Goal: Information Seeking & Learning: Check status

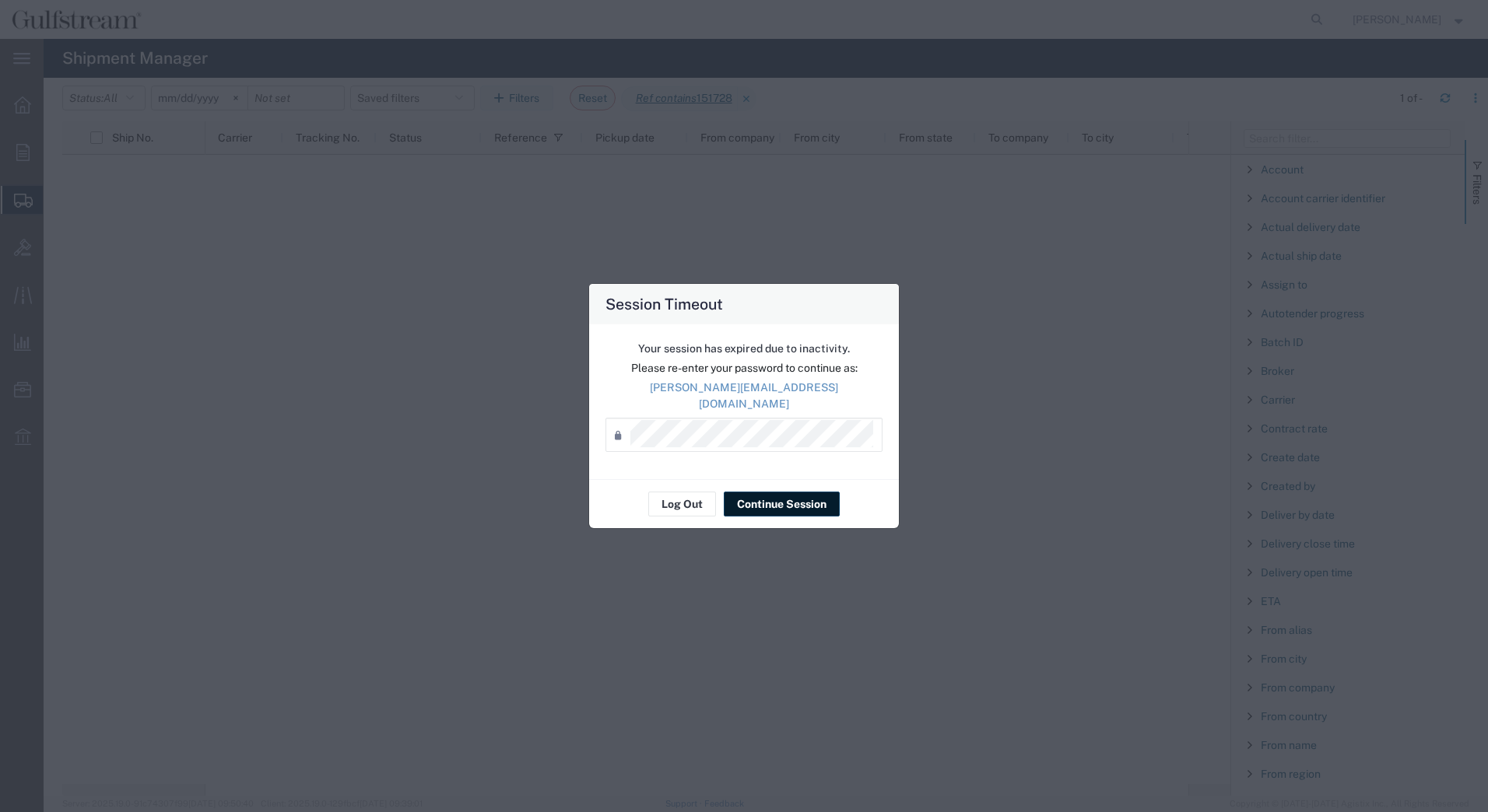
scroll to position [855, 0]
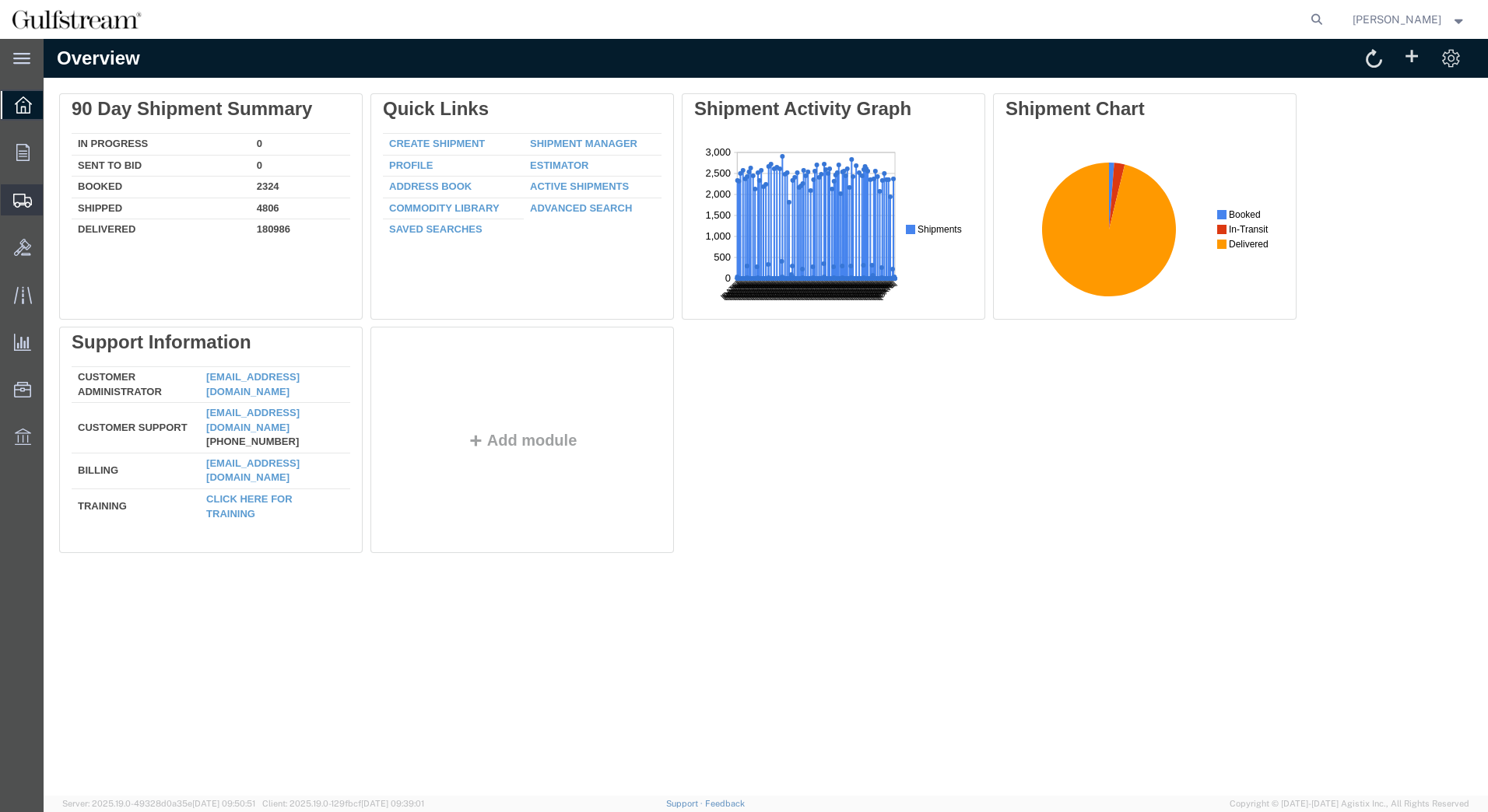
click at [54, 203] on span "Shipments" at bounding box center [48, 199] width 11 height 31
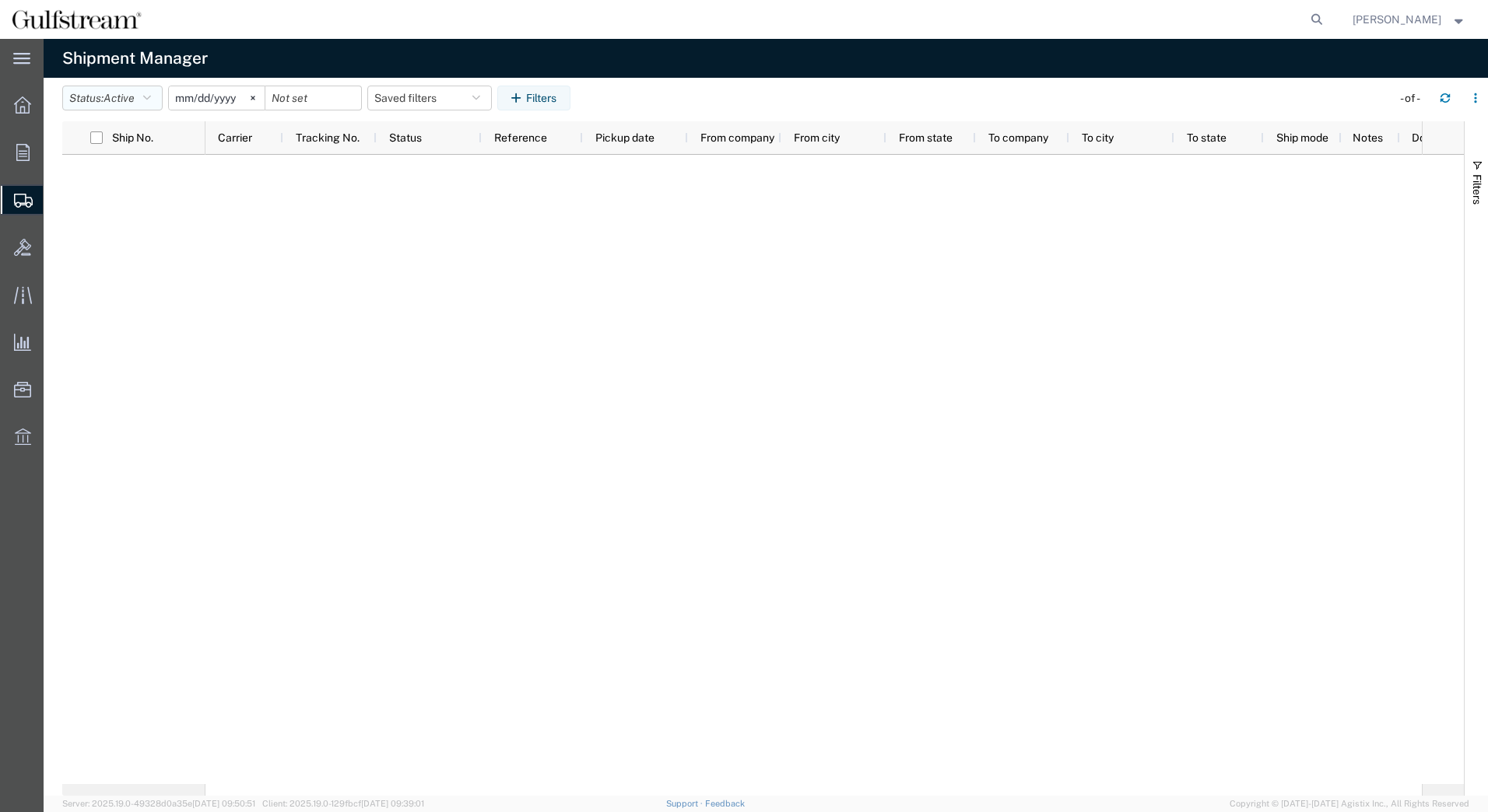
click at [162, 97] on button "Status: Active" at bounding box center [112, 97] width 101 height 25
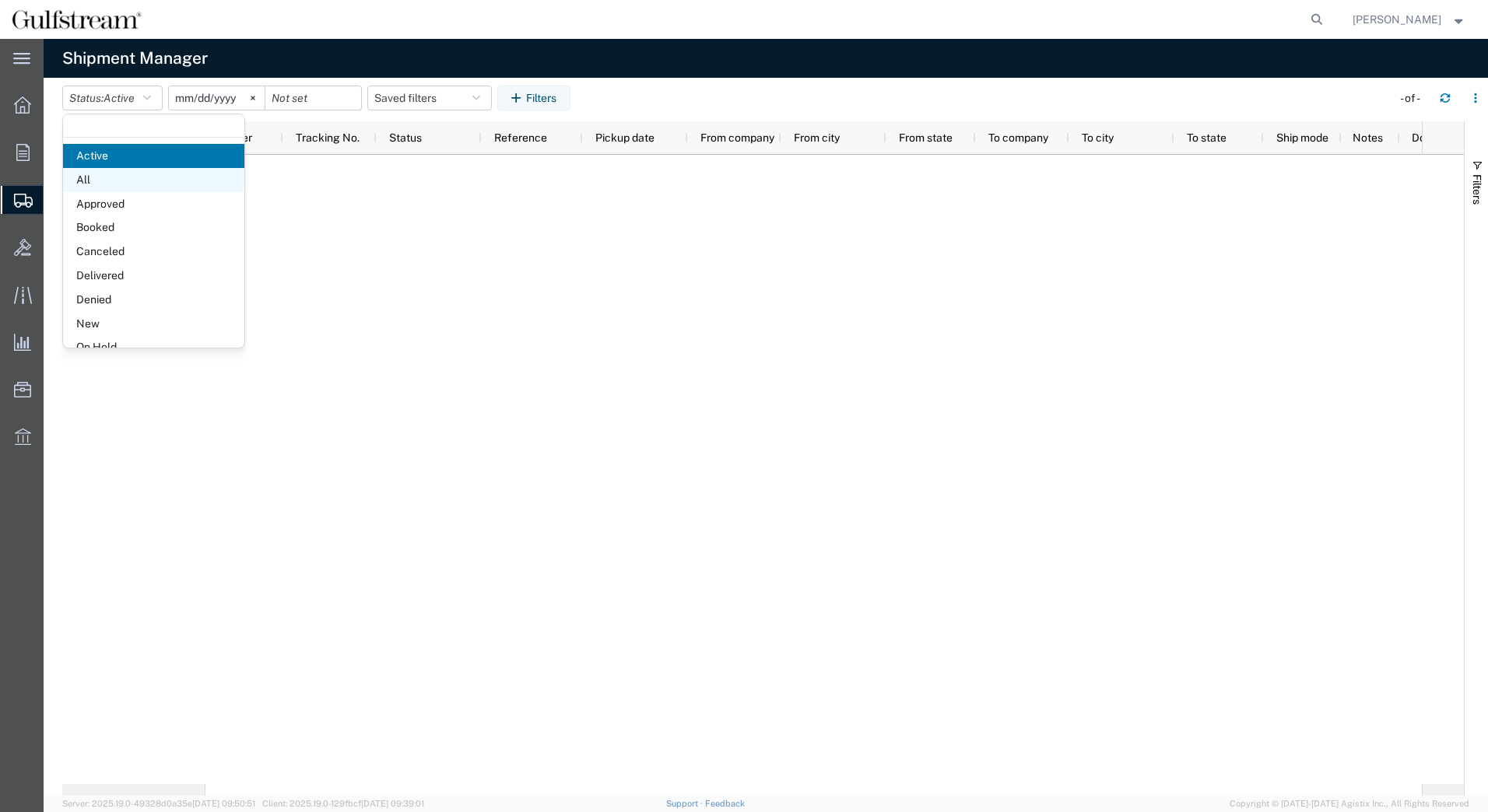
click at [134, 188] on span "All" at bounding box center [153, 180] width 181 height 24
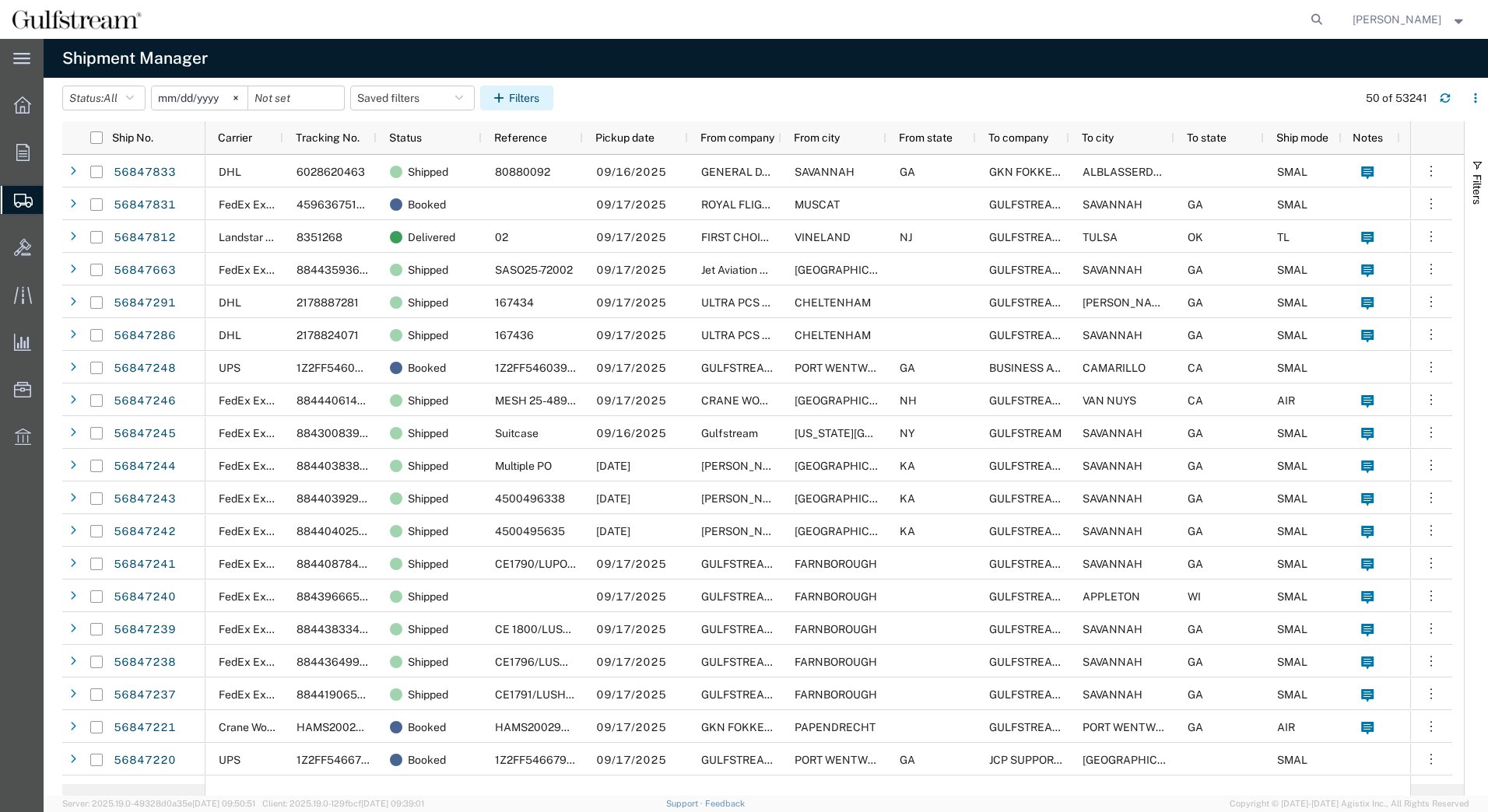
click at [532, 92] on button "Filters" at bounding box center [516, 97] width 73 height 25
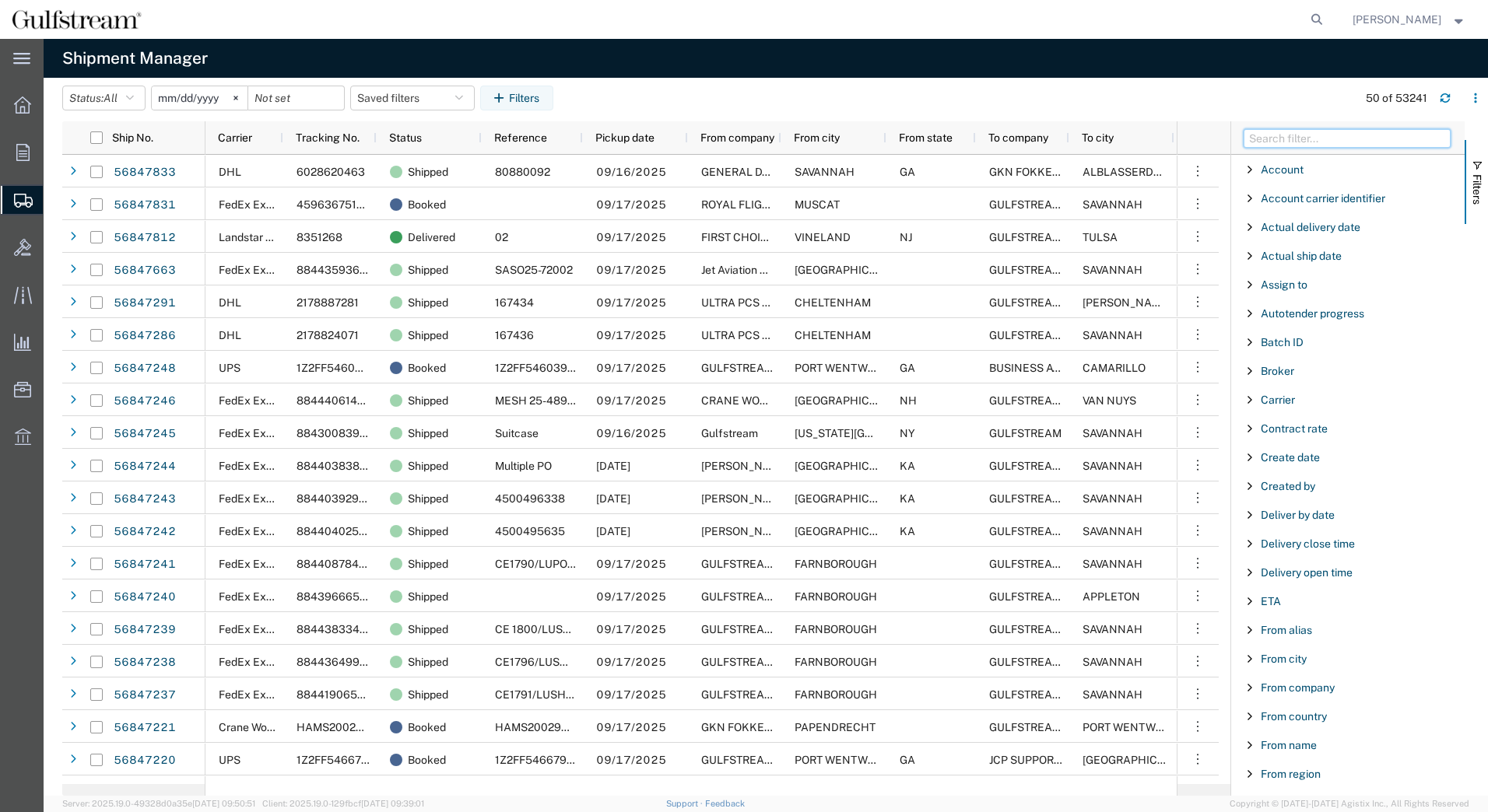
click at [1322, 140] on input "Filter Columns Input" at bounding box center [1346, 138] width 207 height 18
click at [1250, 542] on span "Filter List 66 Filters" at bounding box center [1249, 543] width 12 height 12
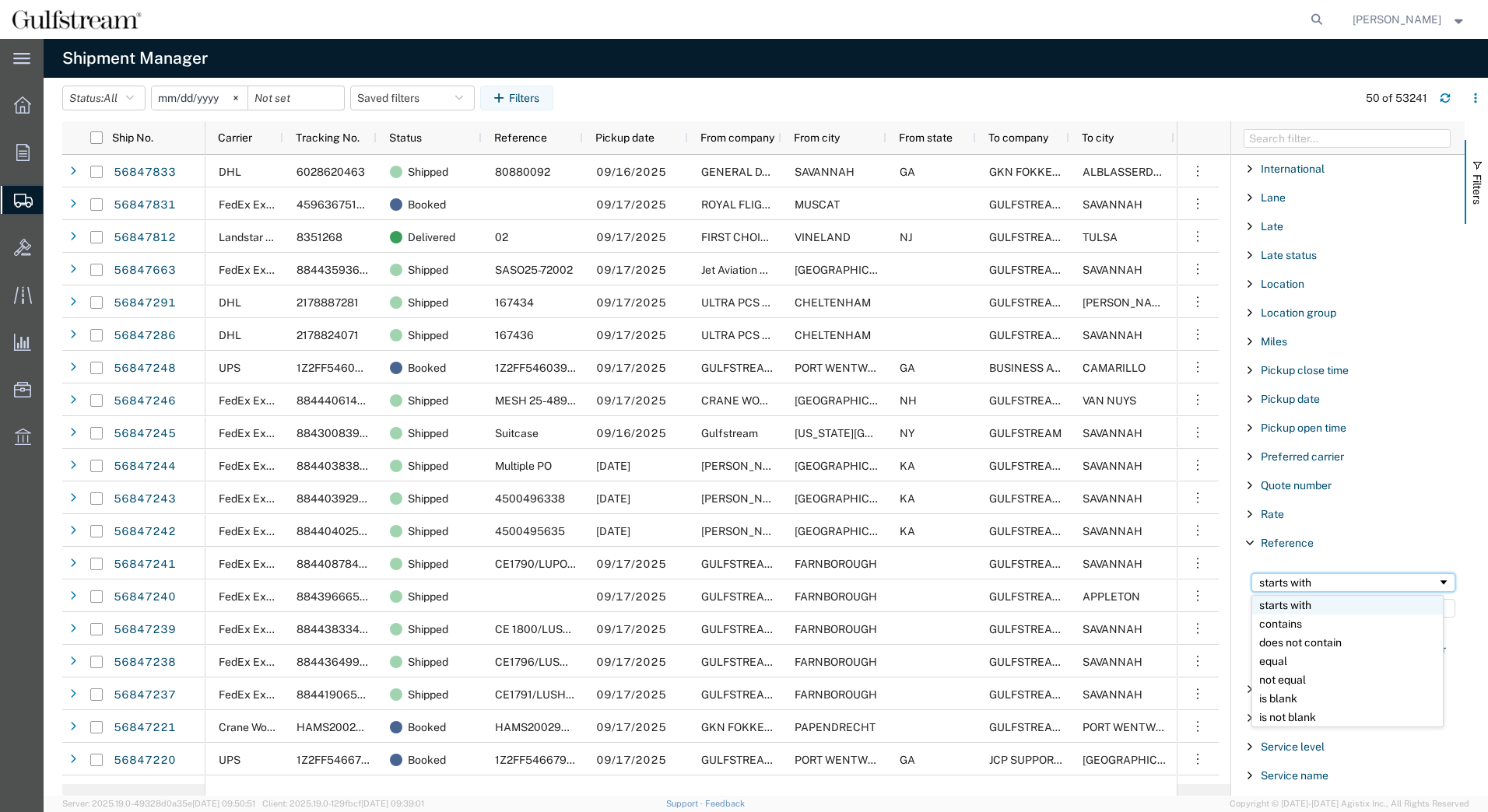
click at [1303, 581] on div "starts with" at bounding box center [1349, 582] width 179 height 12
click at [1297, 606] on input "Filter Value" at bounding box center [1354, 608] width 204 height 18
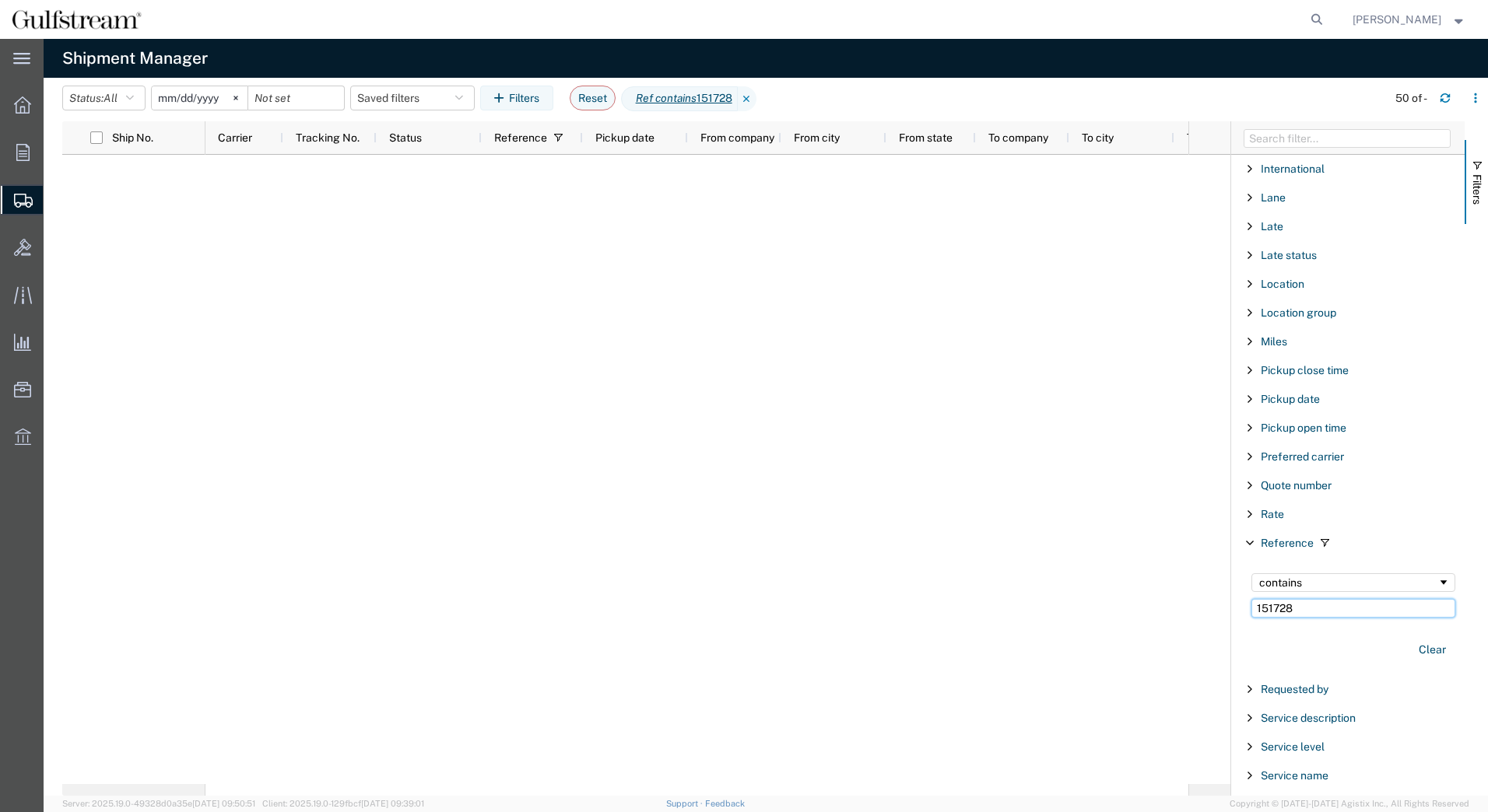
drag, startPoint x: 1319, startPoint y: 611, endPoint x: 1213, endPoint y: 616, distance: 106.1
click at [1213, 616] on div "Ship No. Carrier Tracking No. Status Reference Pickup date From company From ci…" at bounding box center [775, 458] width 1426 height 675
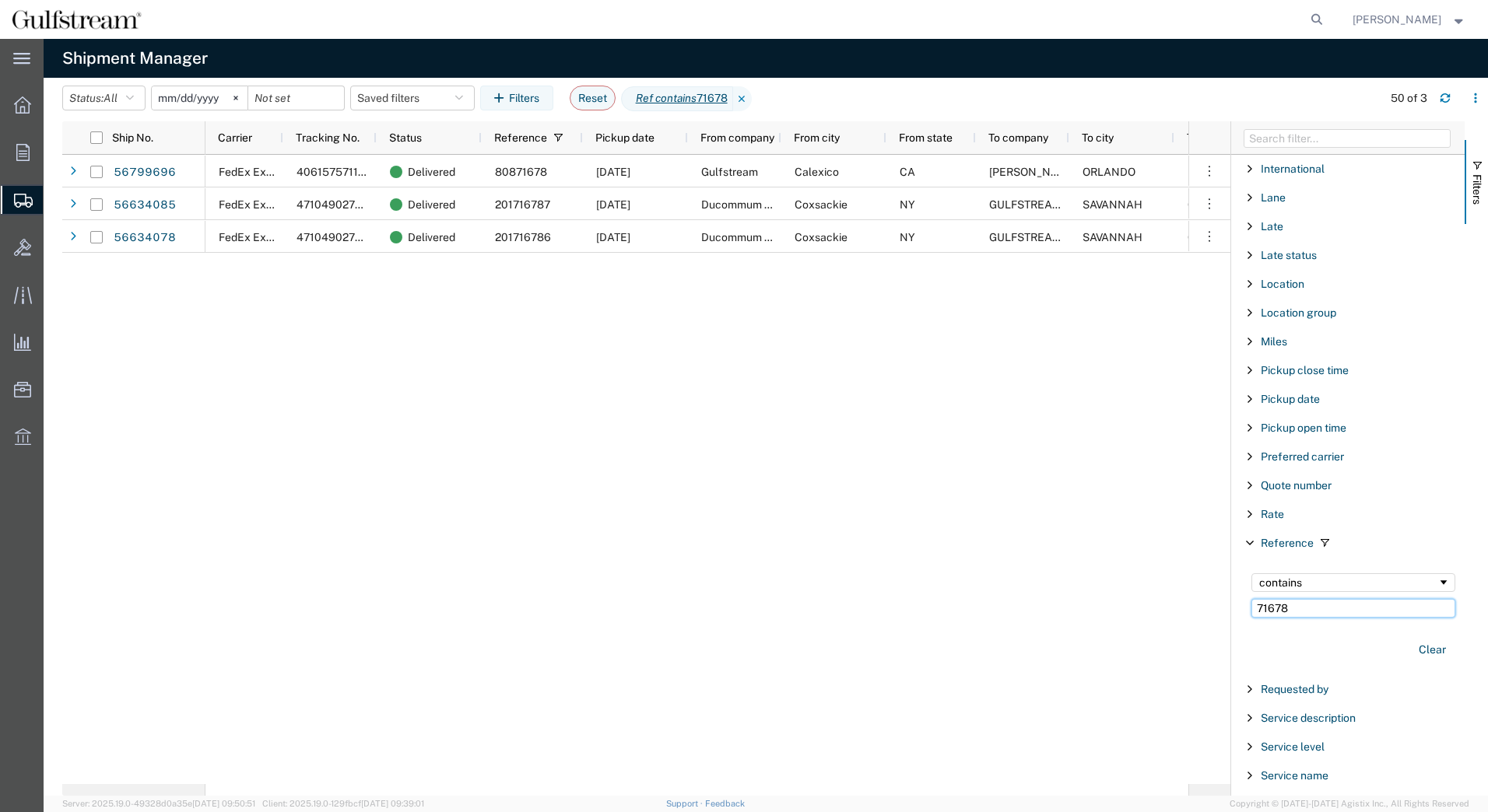
drag, startPoint x: 1297, startPoint y: 612, endPoint x: 1222, endPoint y: 608, distance: 75.1
click at [1222, 608] on div "Ship No. Carrier Tracking No. Status Reference Pickup date From company From ci…" at bounding box center [775, 458] width 1426 height 675
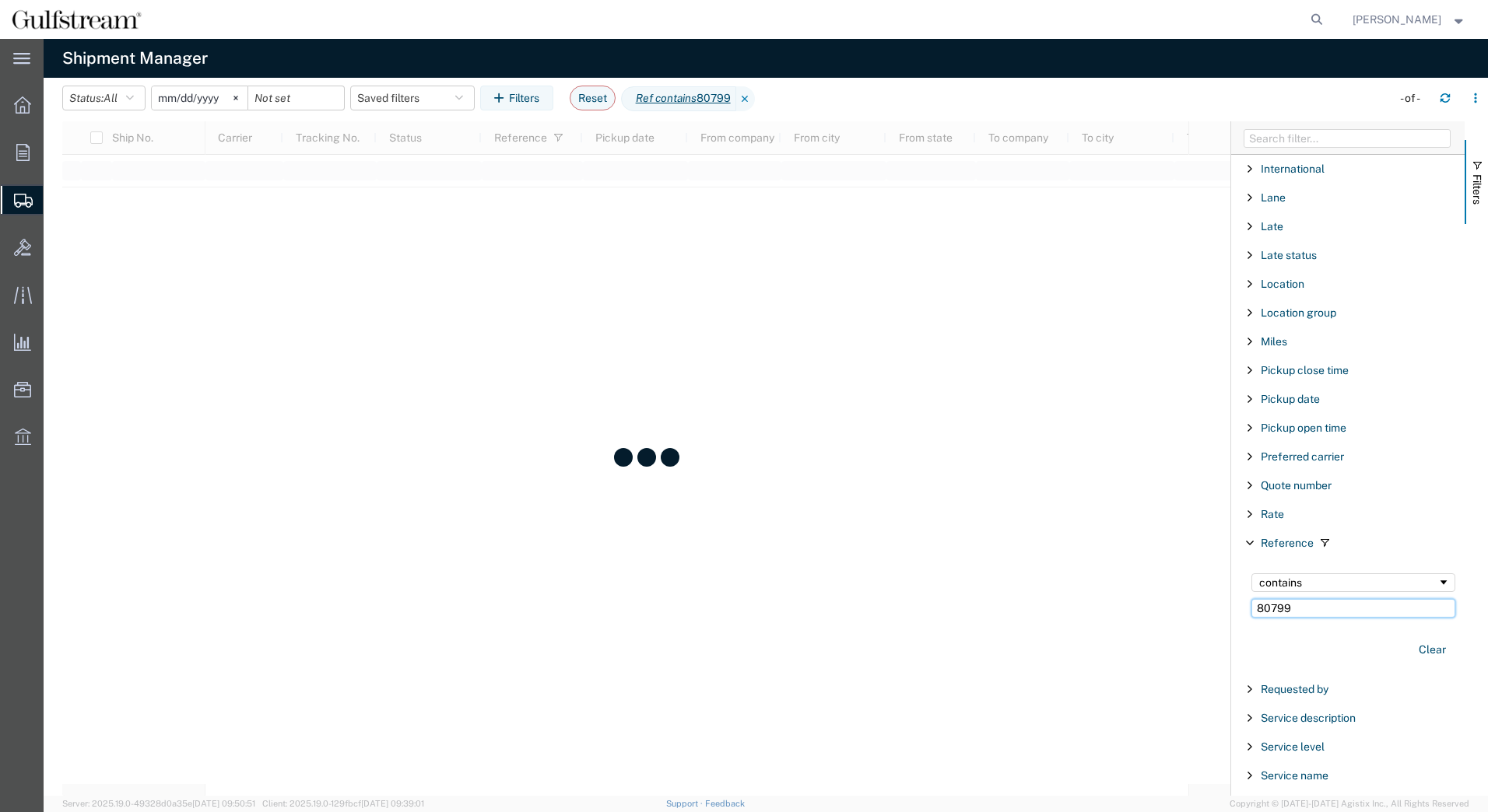
type input "80799"
